Goal: Task Accomplishment & Management: Use online tool/utility

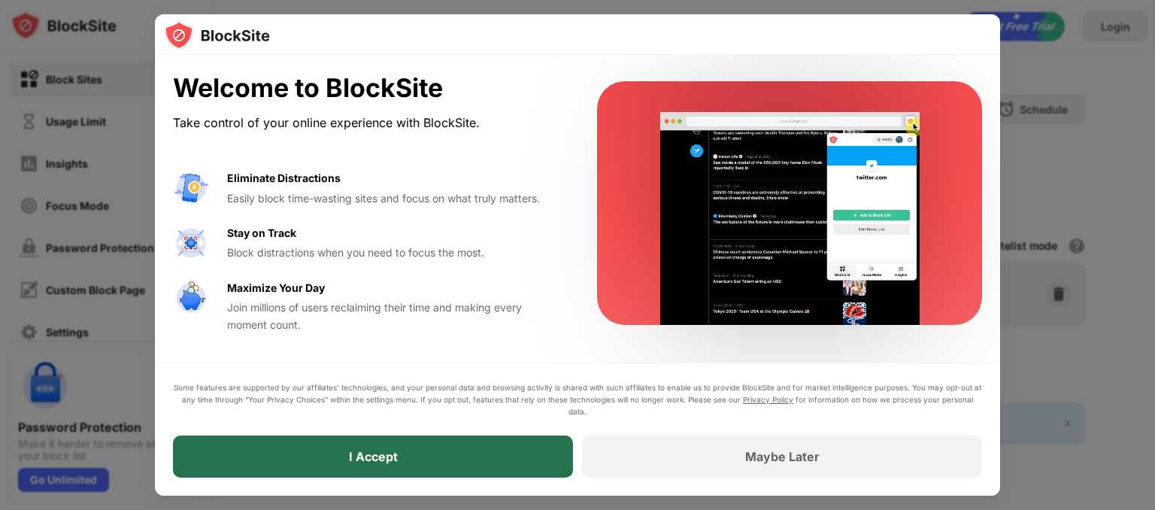
click at [474, 455] on div "I Accept" at bounding box center [373, 456] width 400 height 42
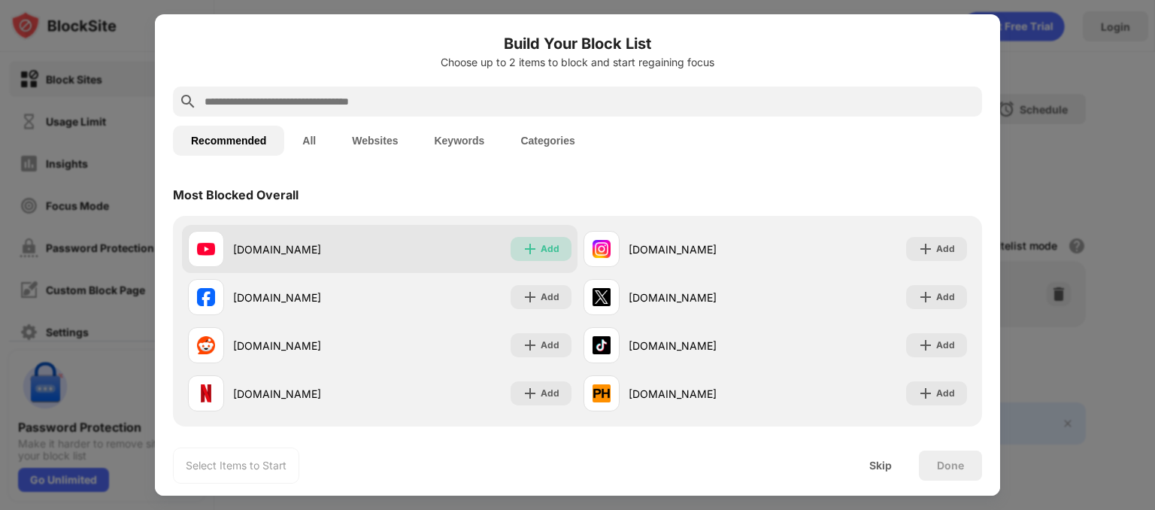
click at [527, 253] on img at bounding box center [529, 248] width 15 height 15
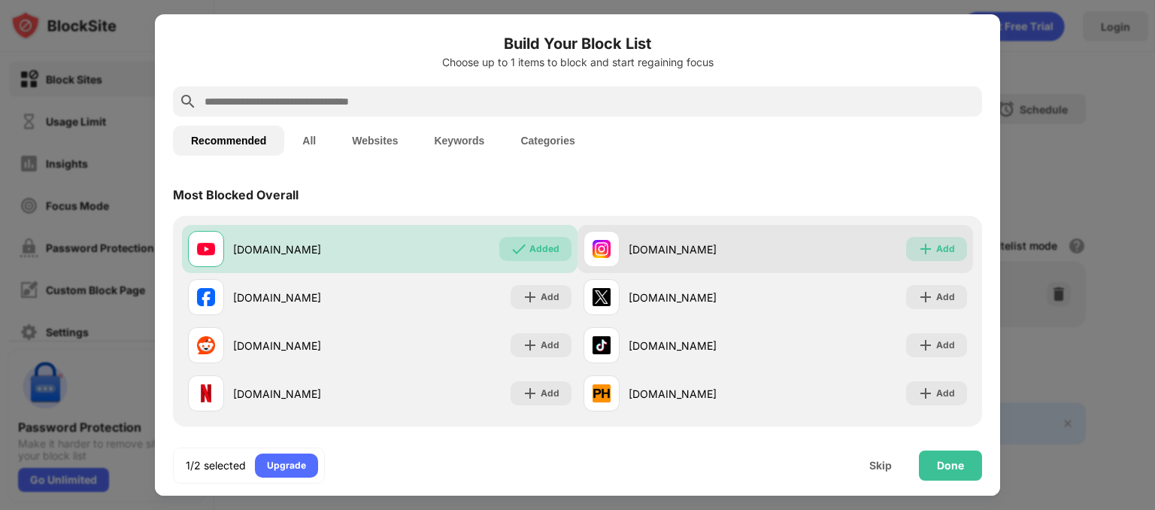
click at [920, 247] on img at bounding box center [925, 248] width 15 height 15
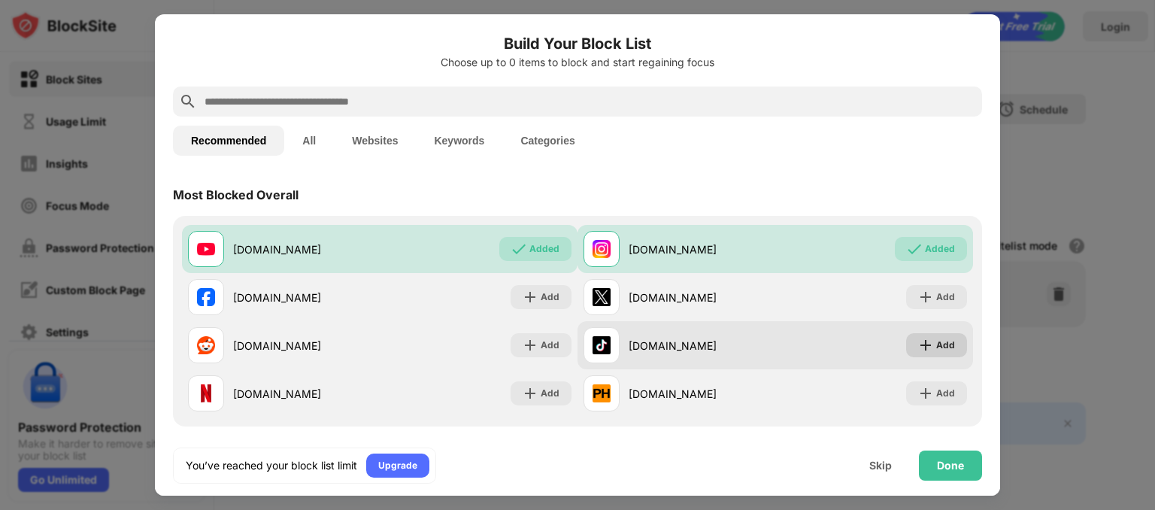
click at [923, 340] on div "Add" at bounding box center [936, 345] width 61 height 24
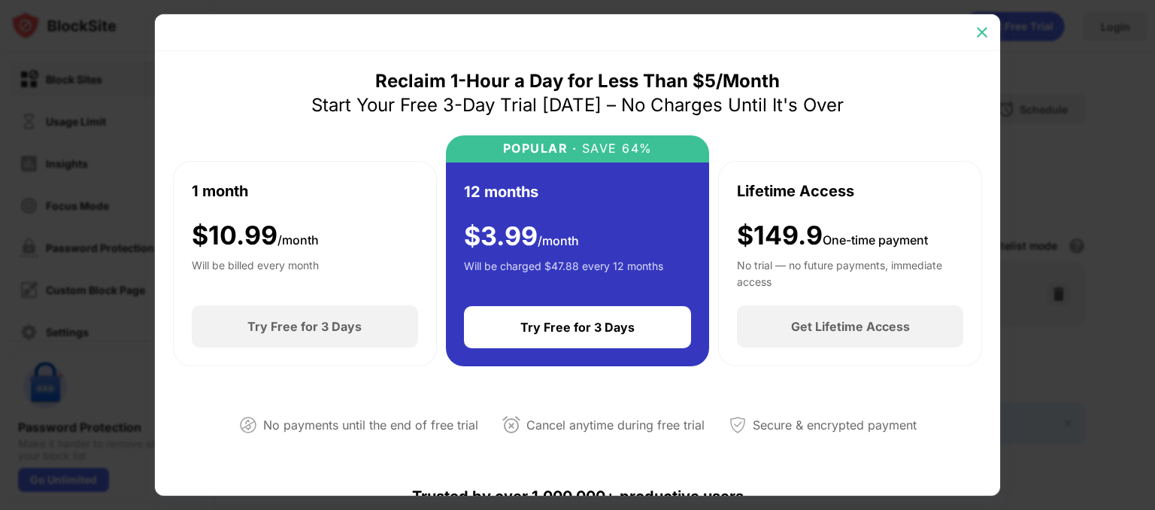
click at [982, 34] on img at bounding box center [981, 32] width 15 height 15
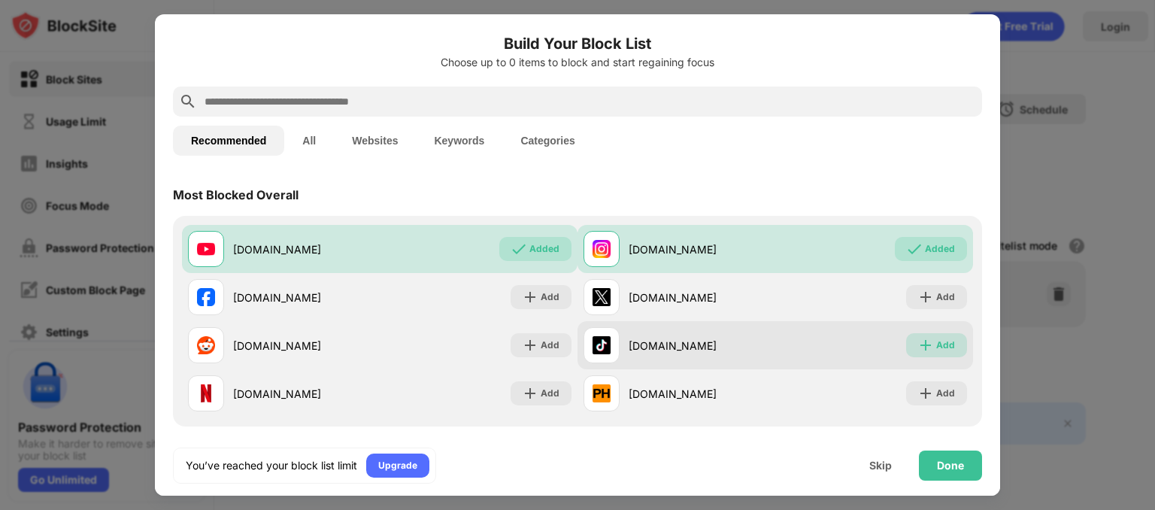
click at [918, 350] on img at bounding box center [925, 345] width 15 height 15
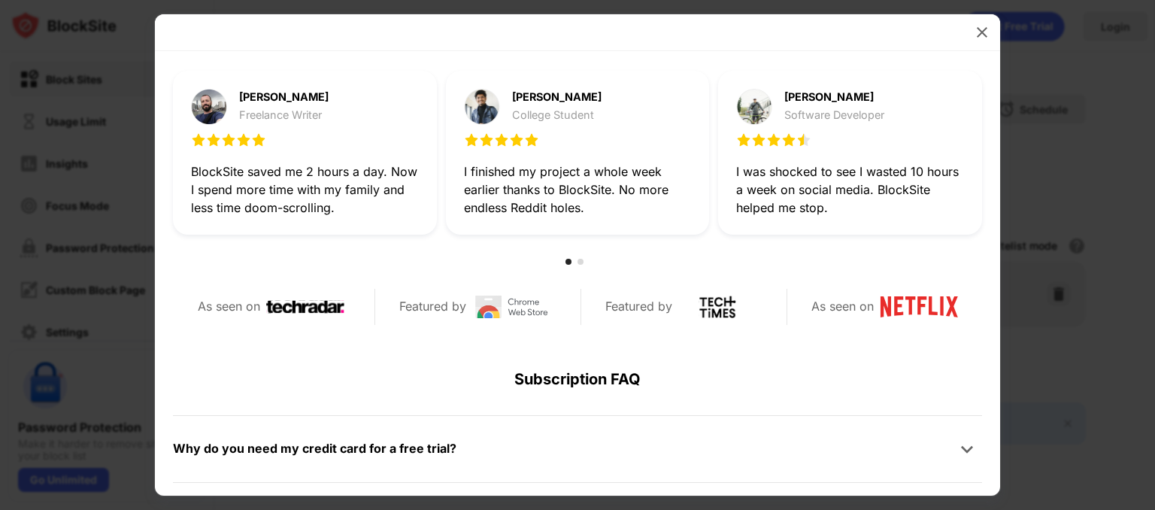
scroll to position [457, 0]
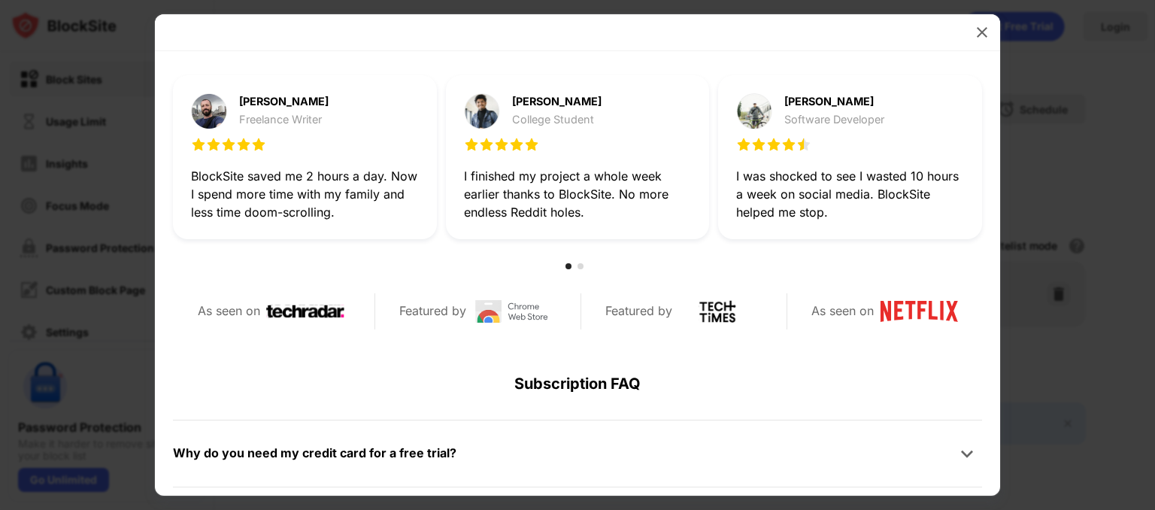
click at [626, 383] on div "Subscription FAQ" at bounding box center [577, 383] width 809 height 72
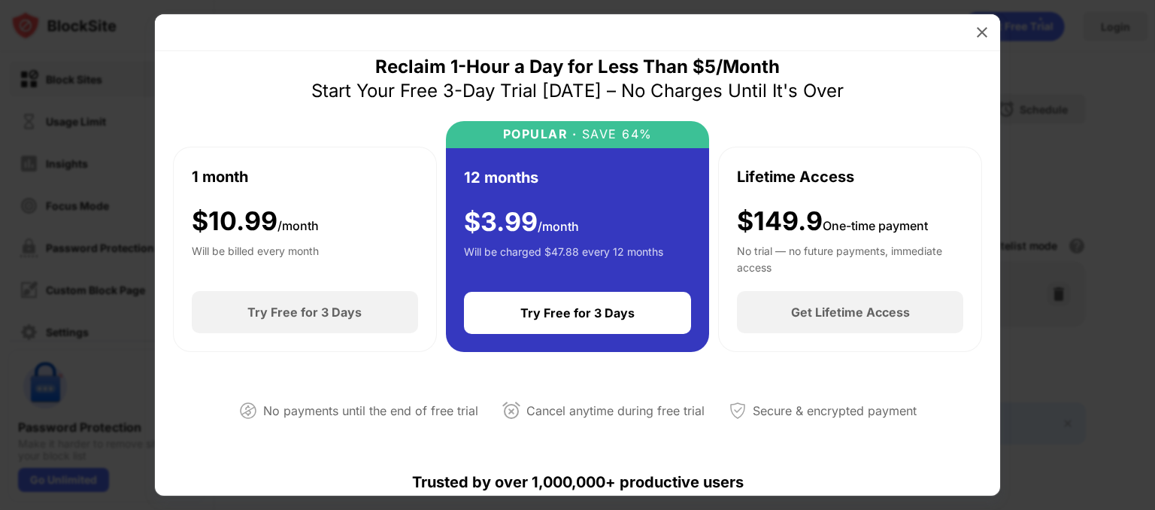
scroll to position [0, 0]
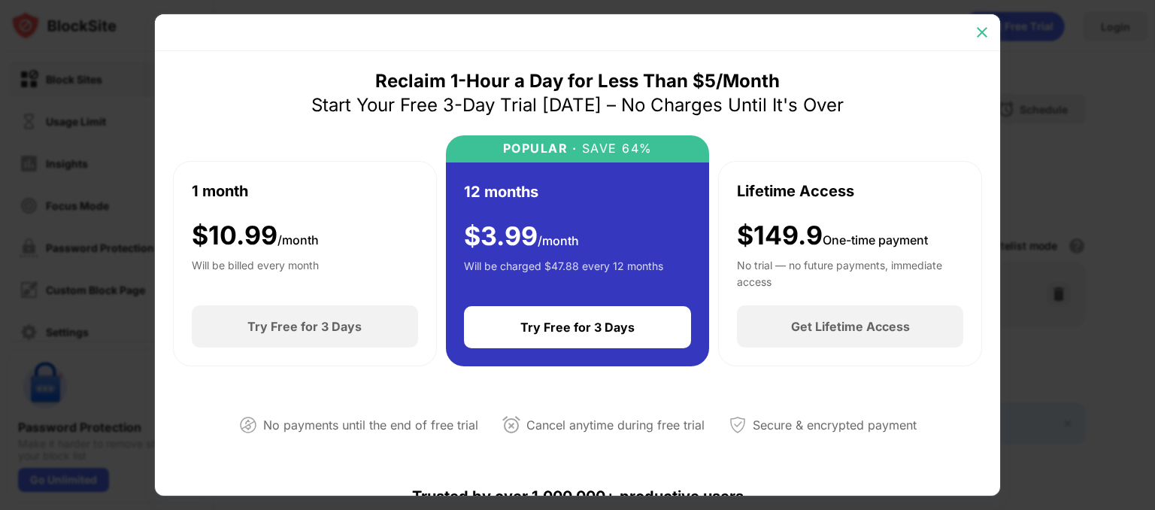
click at [977, 38] on img at bounding box center [981, 32] width 15 height 15
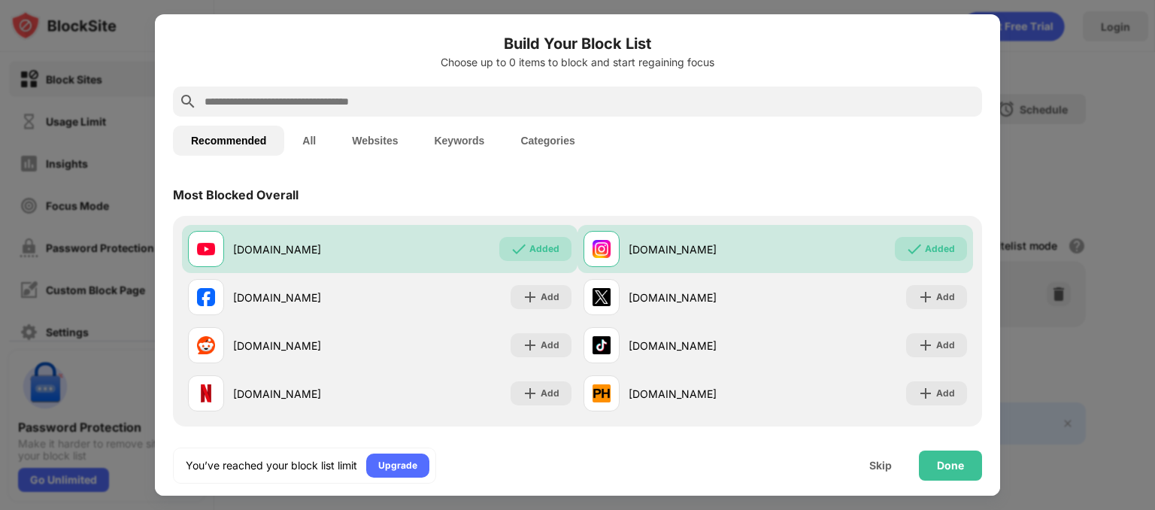
click at [1030, 210] on div at bounding box center [577, 255] width 1155 height 510
click at [877, 465] on div "Skip" at bounding box center [880, 465] width 23 height 12
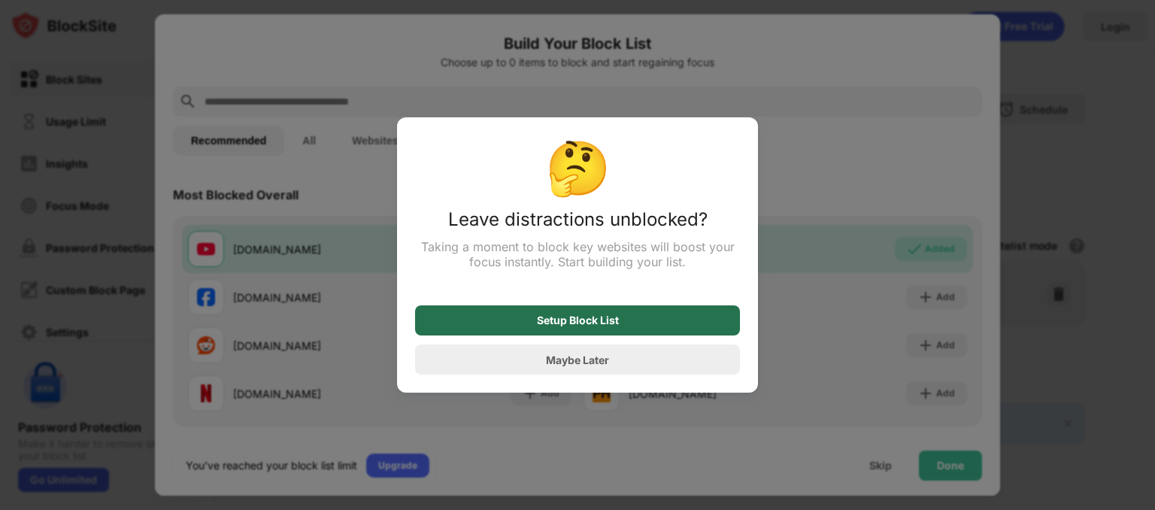
click at [638, 322] on div "Setup Block List" at bounding box center [577, 320] width 325 height 30
